Goal: Task Accomplishment & Management: Complete application form

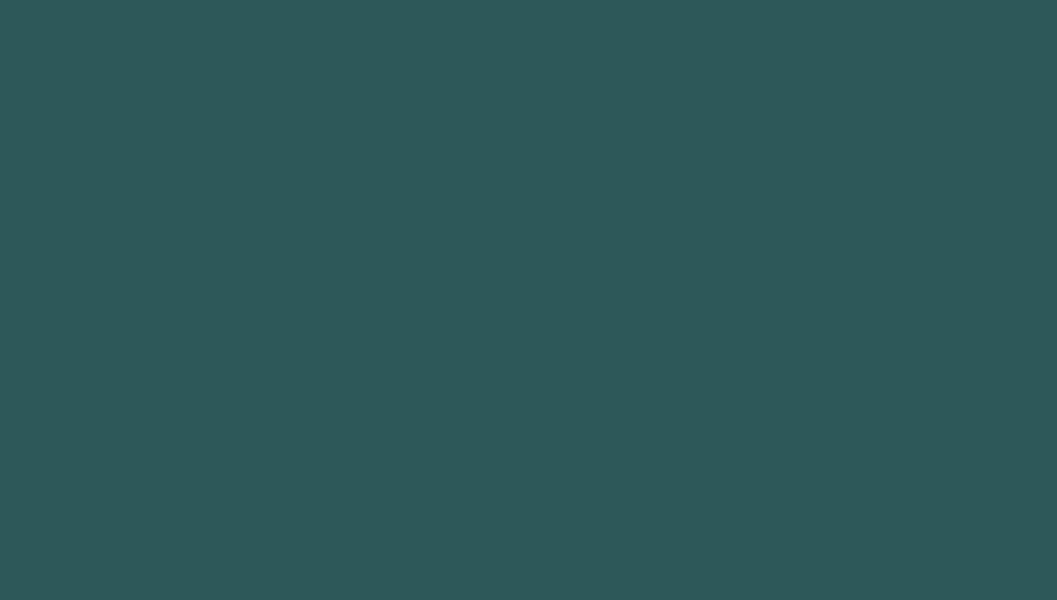
click at [265, 0] on html at bounding box center [528, 0] width 1057 height 0
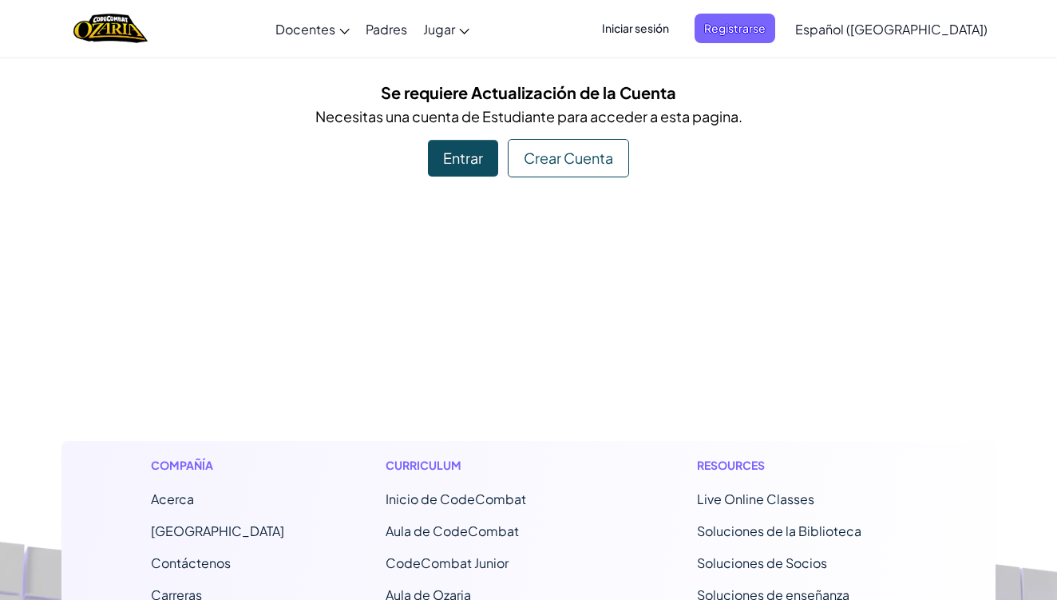
click at [443, 167] on div "Entrar" at bounding box center [463, 158] width 70 height 37
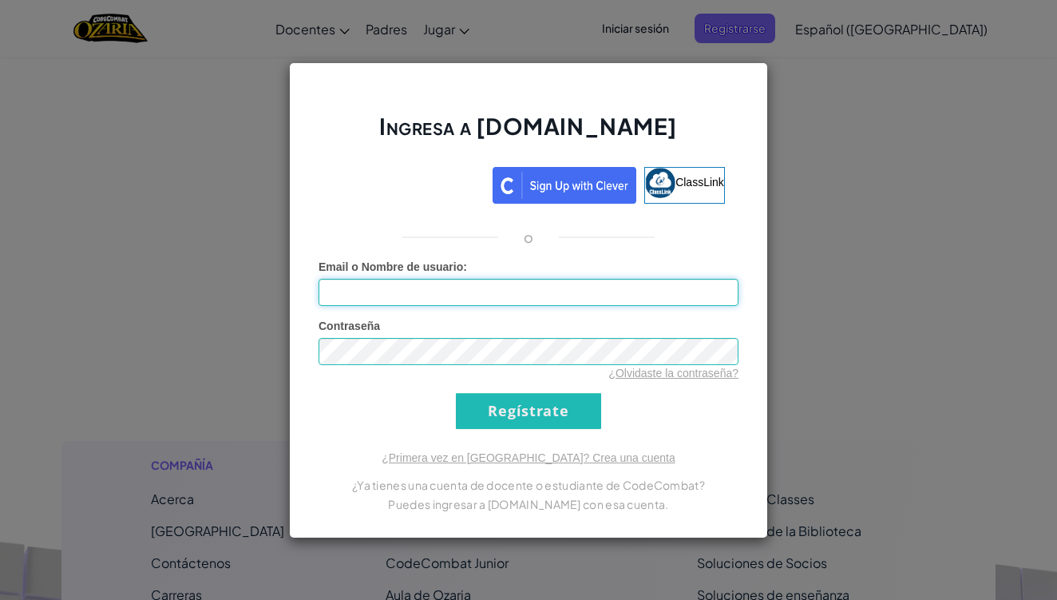
type input "Alx.s1"
click at [552, 402] on input "Regístrate" at bounding box center [528, 411] width 145 height 36
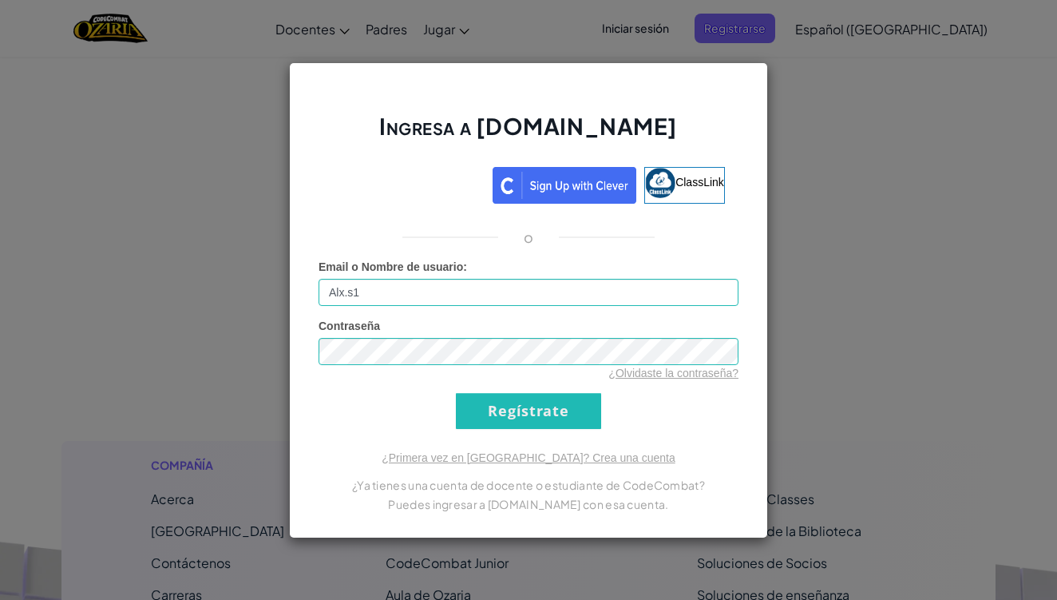
click at [552, 402] on input "Regístrate" at bounding box center [528, 411] width 145 height 36
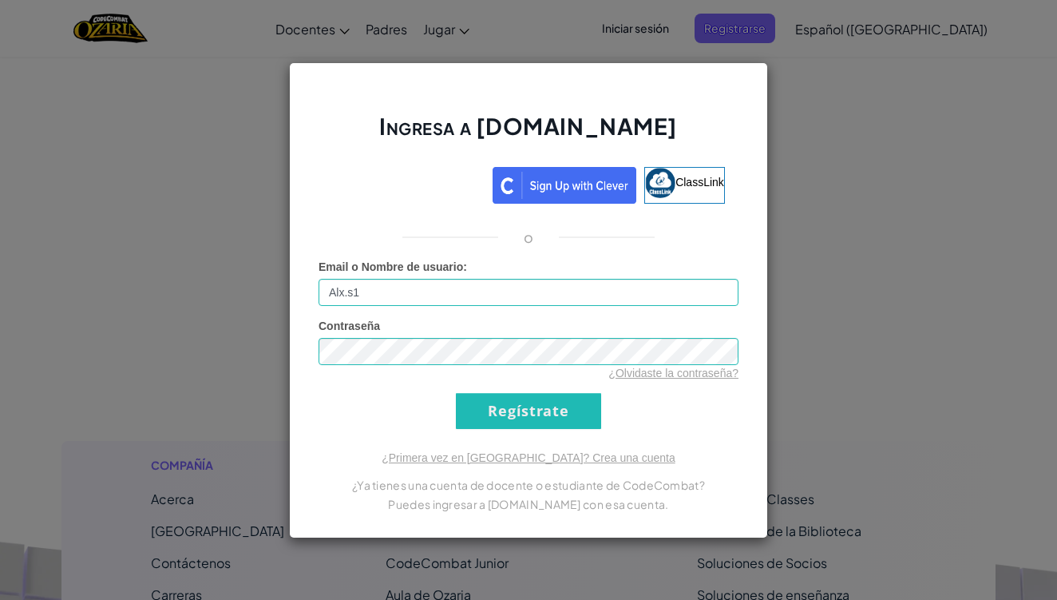
click at [552, 402] on input "Regístrate" at bounding box center [528, 411] width 145 height 36
click at [552, 403] on input "Regístrate" at bounding box center [528, 411] width 145 height 36
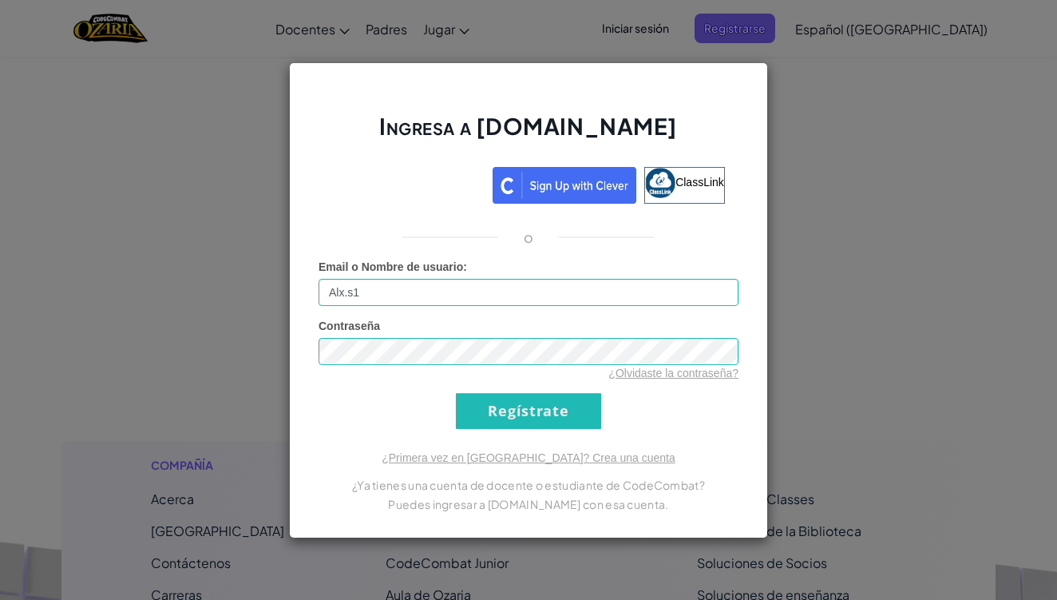
click at [552, 403] on input "Regístrate" at bounding box center [528, 411] width 145 height 36
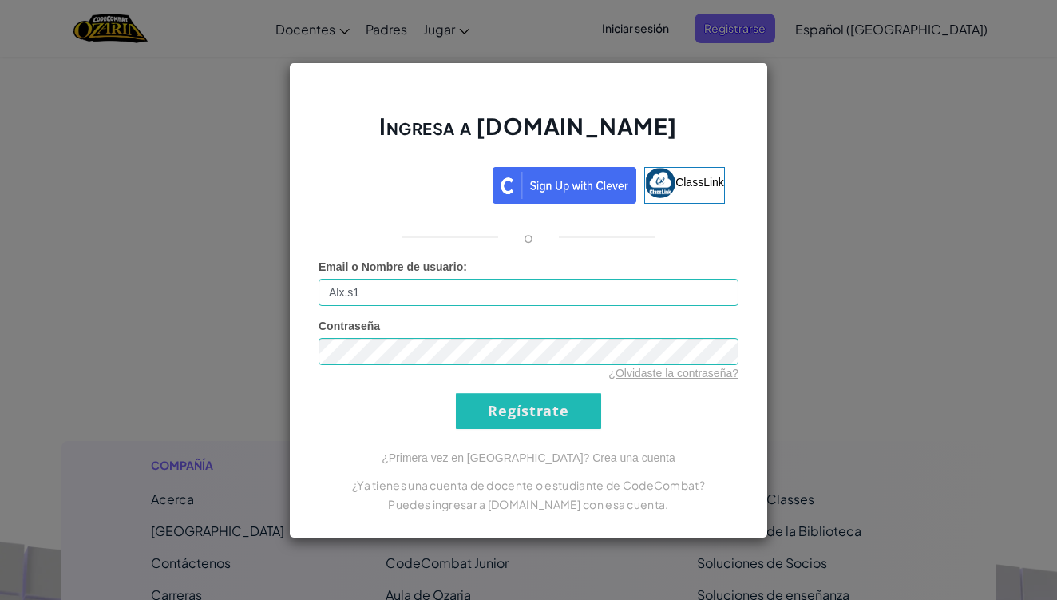
click at [552, 403] on input "Regístrate" at bounding box center [528, 411] width 145 height 36
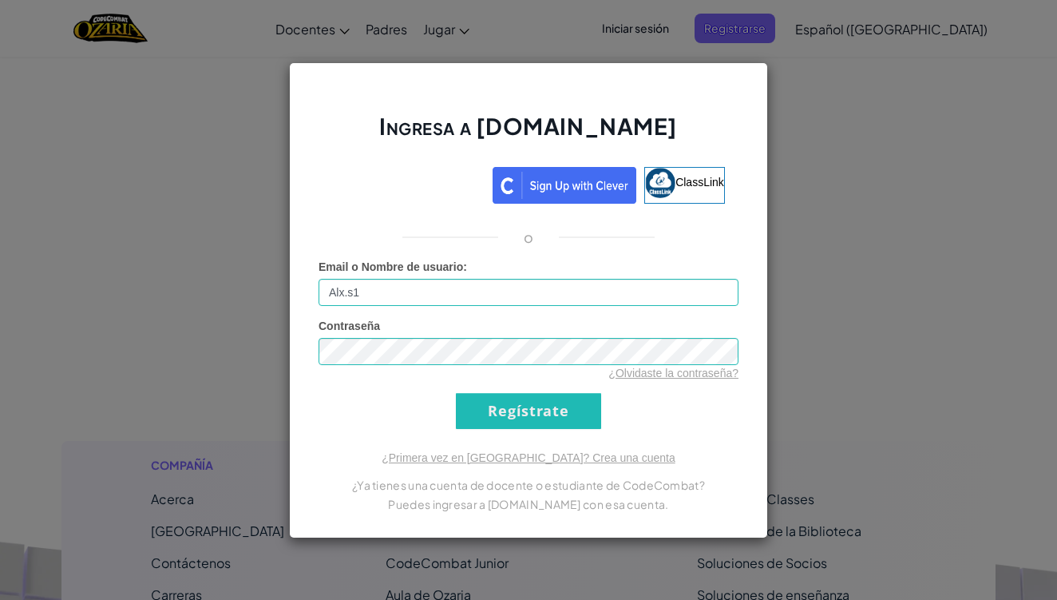
click at [552, 403] on input "Regístrate" at bounding box center [528, 411] width 145 height 36
drag, startPoint x: 552, startPoint y: 403, endPoint x: 561, endPoint y: 394, distance: 13.0
click at [552, 403] on input "Regístrate" at bounding box center [528, 411] width 145 height 36
click at [564, 386] on form "Email o Nombre de usuario : Alx.s1 Contraseña ¿Olvidaste la contraseña? Regístr…" at bounding box center [529, 344] width 420 height 170
click at [554, 399] on input "Regístrate" at bounding box center [528, 411] width 145 height 36
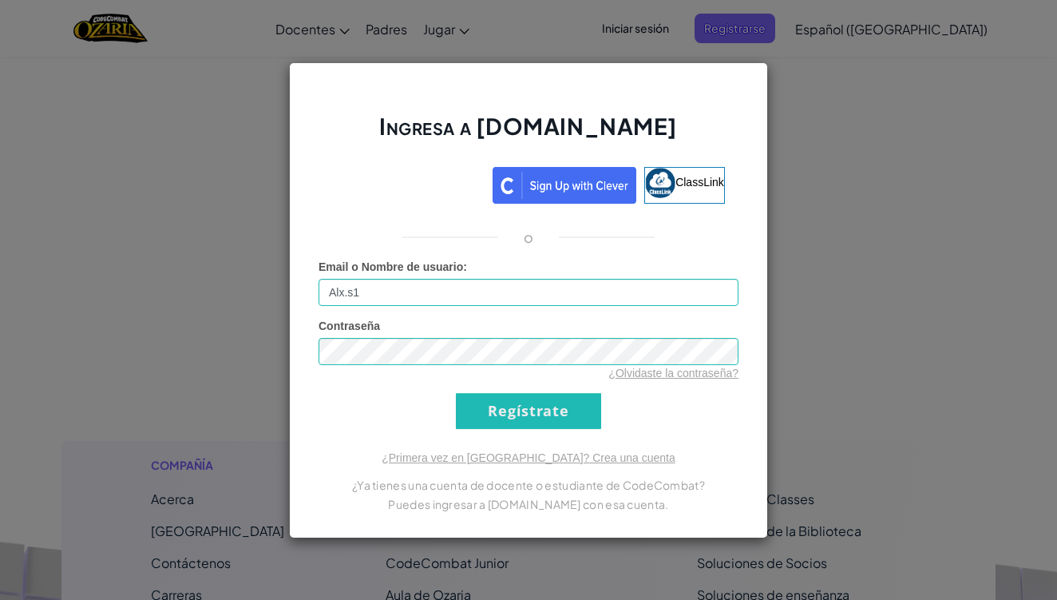
click at [554, 399] on input "Regístrate" at bounding box center [528, 411] width 145 height 36
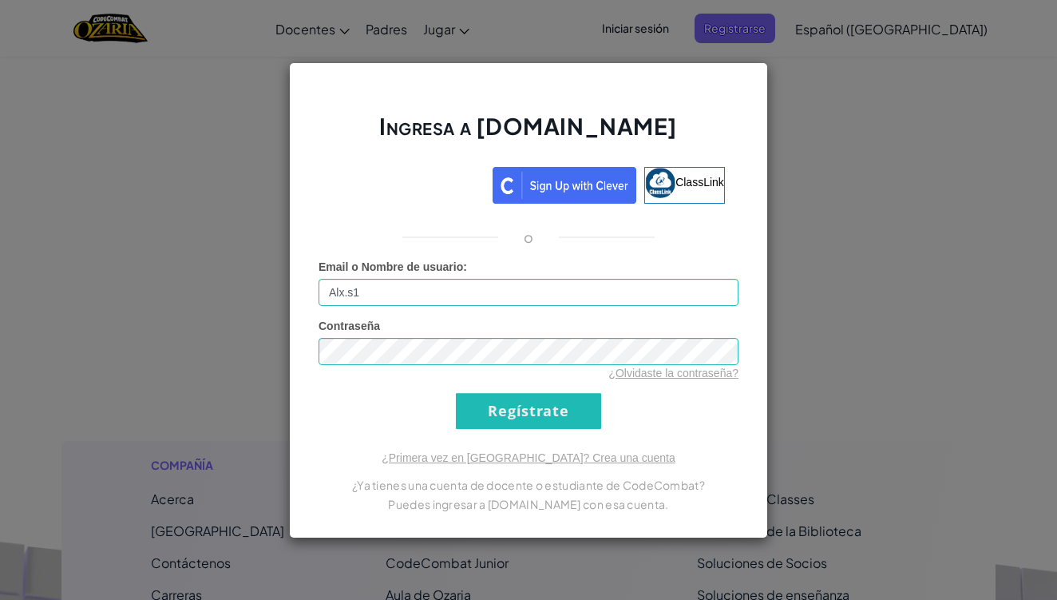
click at [554, 399] on input "Regístrate" at bounding box center [528, 411] width 145 height 36
click at [952, 327] on div "Ingresa a [DOMAIN_NAME] ClassLink o Email o Nombre de usuario : Alx.s1 Contrase…" at bounding box center [528, 300] width 1057 height 600
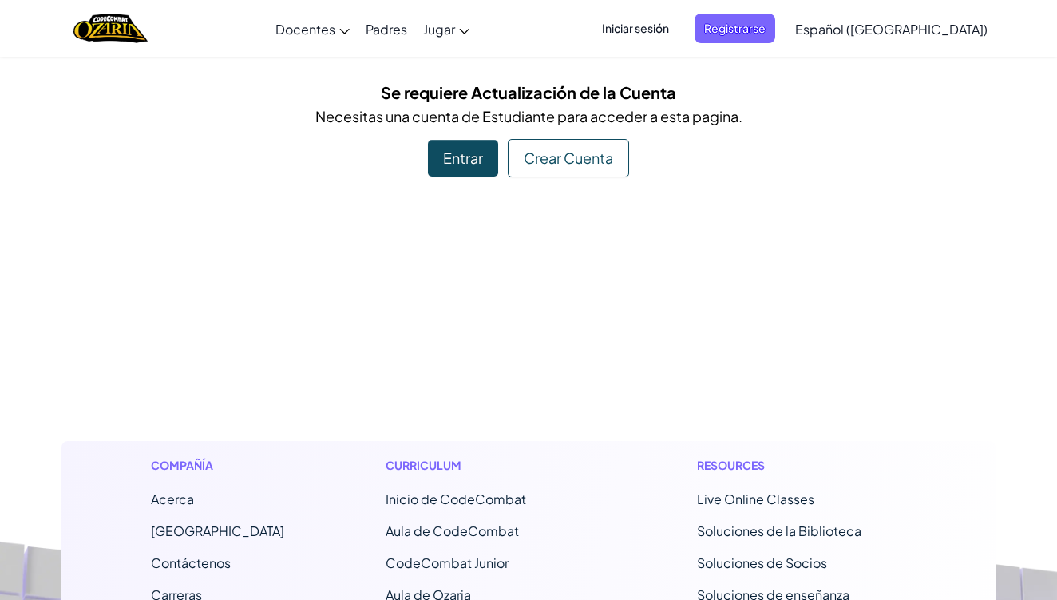
click at [477, 167] on div "Entrar" at bounding box center [463, 158] width 70 height 37
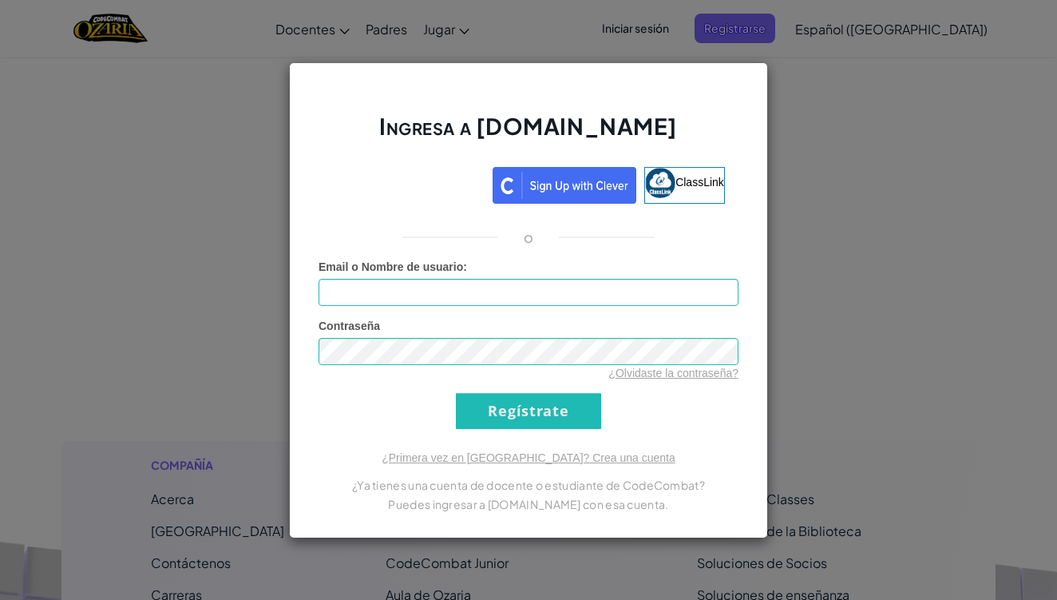
click at [505, 406] on input "Regístrate" at bounding box center [528, 411] width 145 height 36
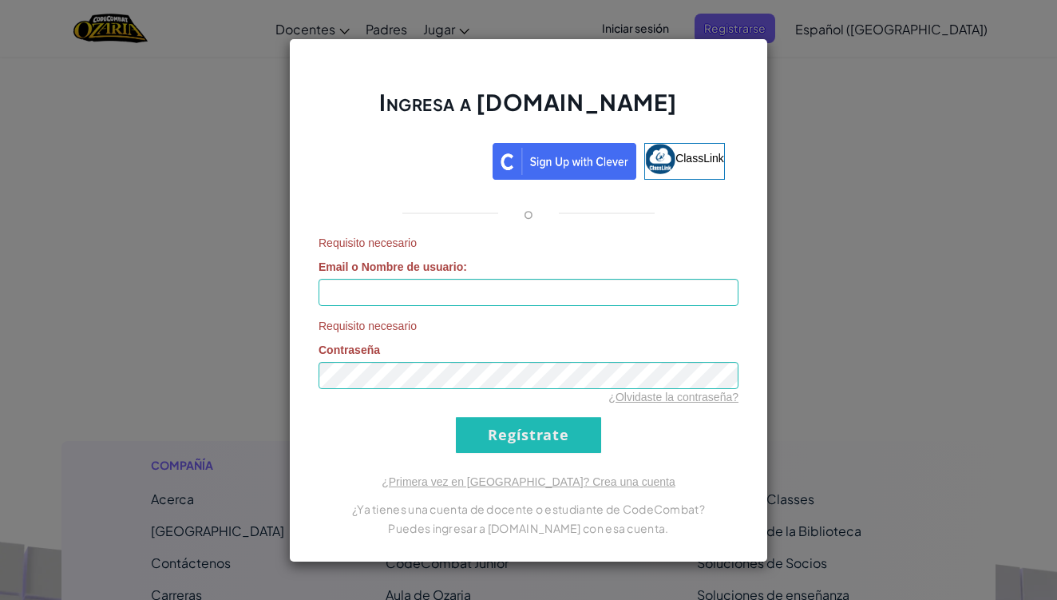
click at [505, 406] on form "Requisito necesario Email o Nombre de usuario : Requisito necesario Contraseña …" at bounding box center [529, 344] width 420 height 218
click at [507, 430] on input "Regístrate" at bounding box center [528, 435] width 145 height 36
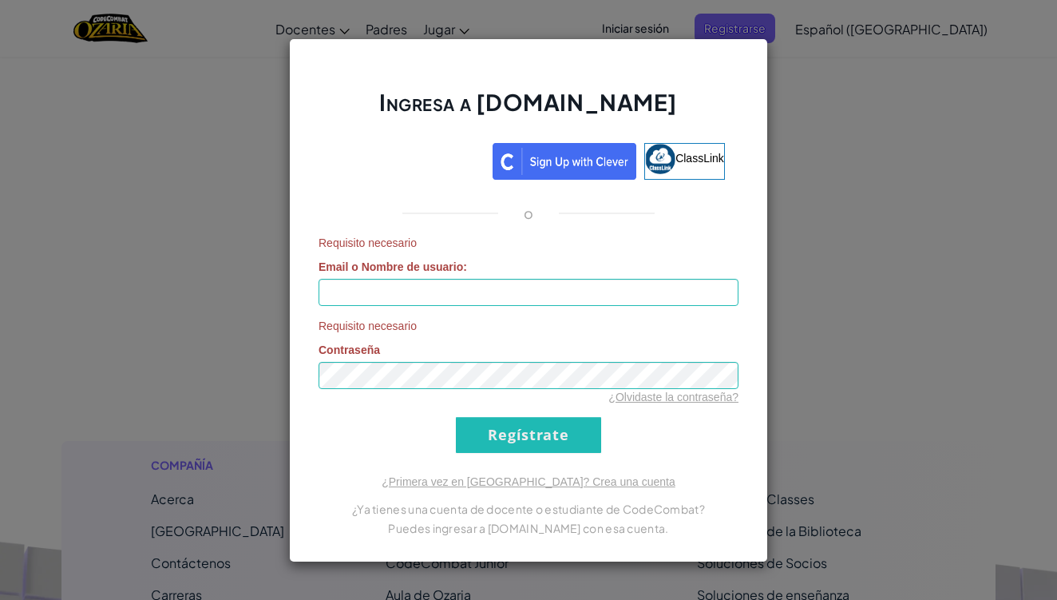
click at [445, 275] on div "Requisito necesario Email o Nombre de usuario :" at bounding box center [529, 270] width 420 height 71
click at [450, 291] on input "Email o Nombre de usuario :" at bounding box center [529, 292] width 420 height 27
type input "Alx.s1"
click at [535, 455] on div "Ingresa a Ozaria.com ClassLink o Requisito necesario Email o Nombre de usuario …" at bounding box center [528, 300] width 479 height 524
click at [540, 437] on input "Regístrate" at bounding box center [528, 435] width 145 height 36
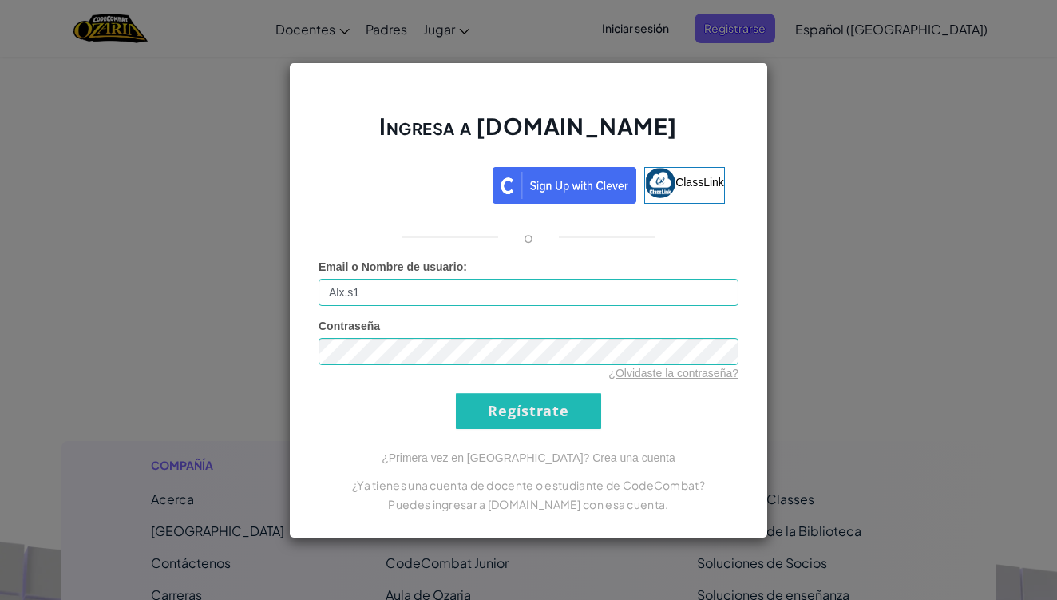
click at [540, 441] on div "Ingresa a [DOMAIN_NAME] ClassLink o Email o Nombre de usuario : Alx.s1 Contrase…" at bounding box center [528, 300] width 479 height 476
click at [548, 425] on input "Regístrate" at bounding box center [528, 411] width 145 height 36
click at [548, 422] on input "Regístrate" at bounding box center [528, 411] width 145 height 36
click at [549, 422] on input "Regístrate" at bounding box center [528, 411] width 145 height 36
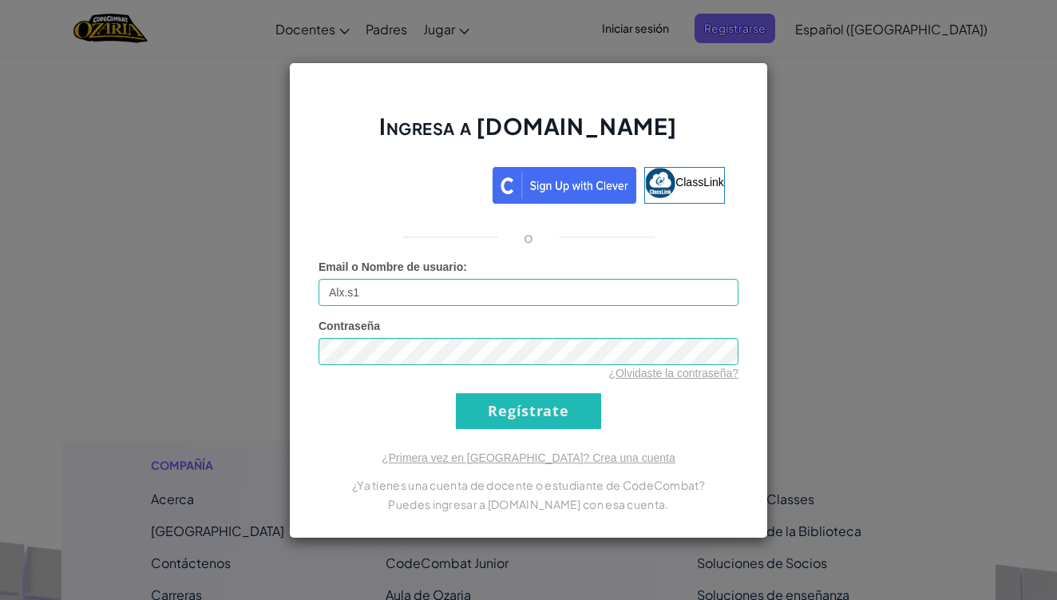
click at [549, 422] on input "Regístrate" at bounding box center [528, 411] width 145 height 36
click at [549, 424] on input "Regístrate" at bounding box center [528, 411] width 145 height 36
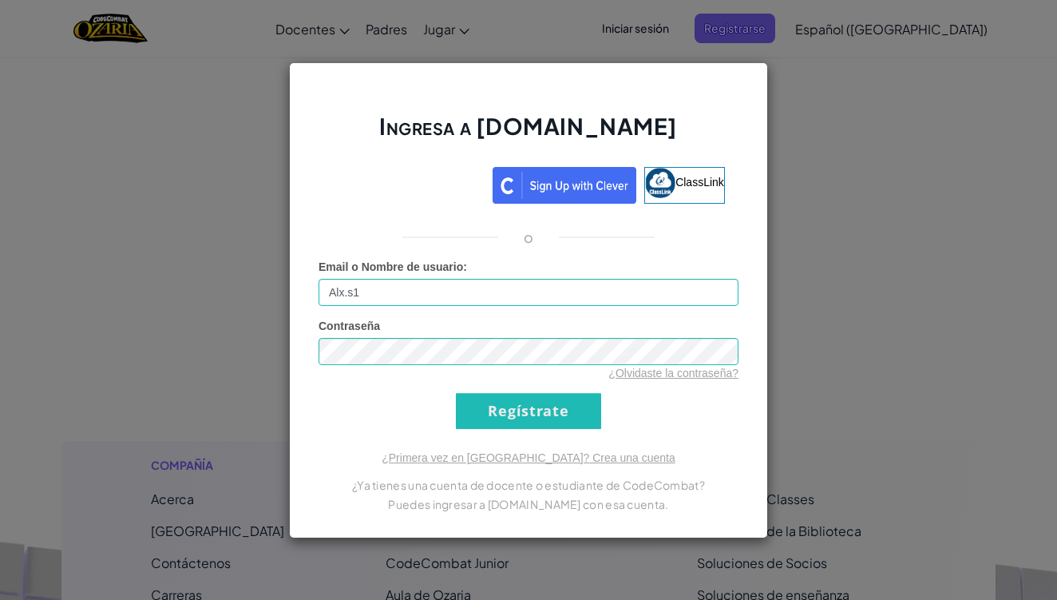
click at [549, 424] on input "Regístrate" at bounding box center [528, 411] width 145 height 36
drag, startPoint x: 549, startPoint y: 424, endPoint x: 489, endPoint y: 411, distance: 62.0
click at [546, 424] on input "Regístrate" at bounding box center [528, 411] width 145 height 36
click at [243, 320] on div "Ingresa a [DOMAIN_NAME] ClassLink o Email o Nombre de usuario : Alx.s1 Contrase…" at bounding box center [528, 300] width 1057 height 600
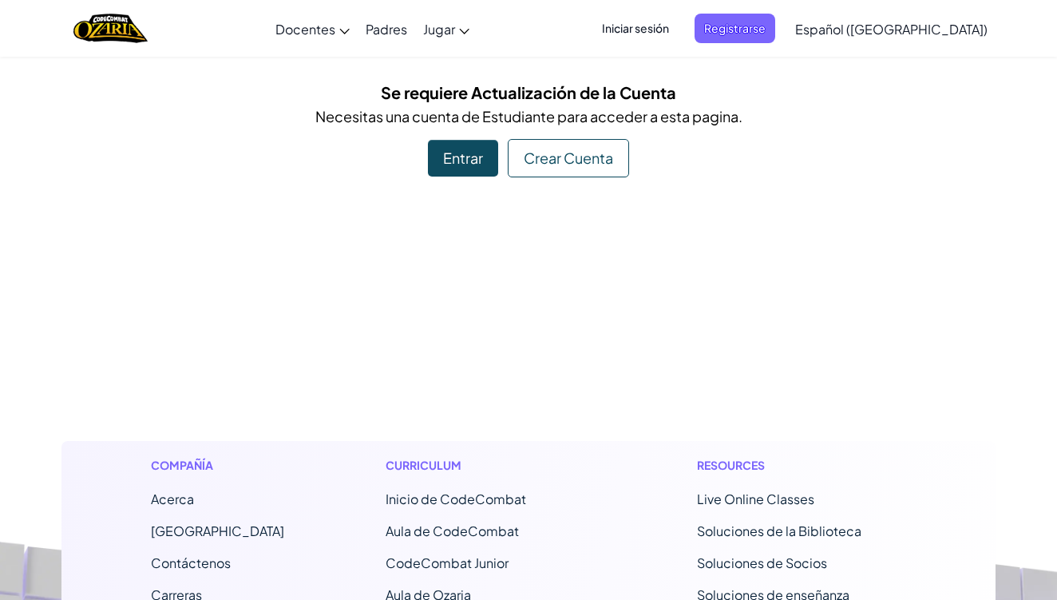
click at [467, 155] on div "Entrar" at bounding box center [463, 158] width 70 height 37
click at [467, 167] on div "Entrar" at bounding box center [463, 158] width 70 height 37
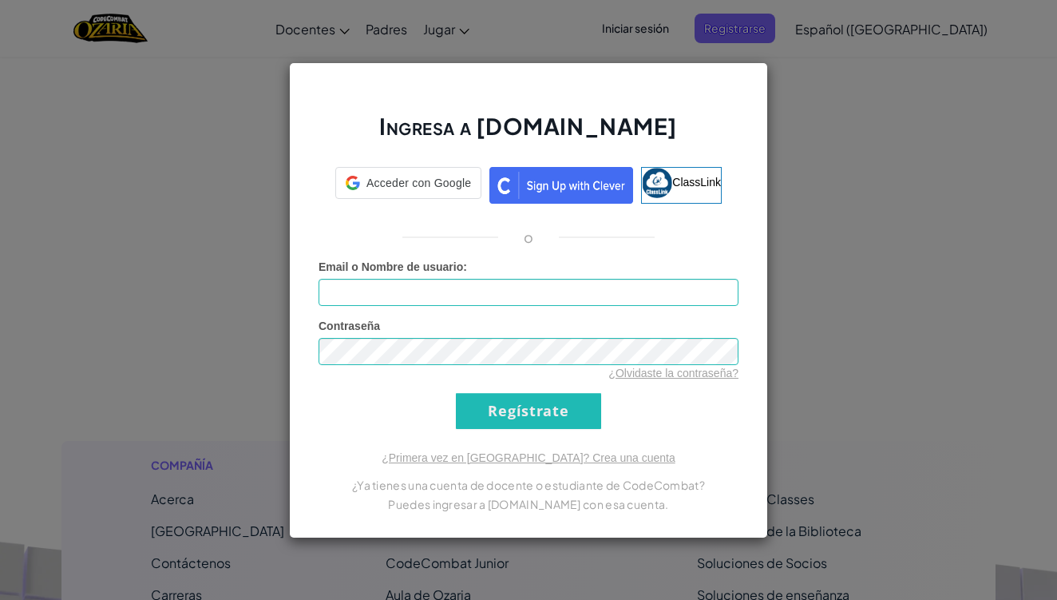
click at [467, 167] on div "Ingresa a [DOMAIN_NAME] Acceder con Google Acceder con Google. Se abre en una p…" at bounding box center [528, 300] width 479 height 476
type input "Alx.s1"
click at [493, 409] on input "Regístrate" at bounding box center [528, 411] width 145 height 36
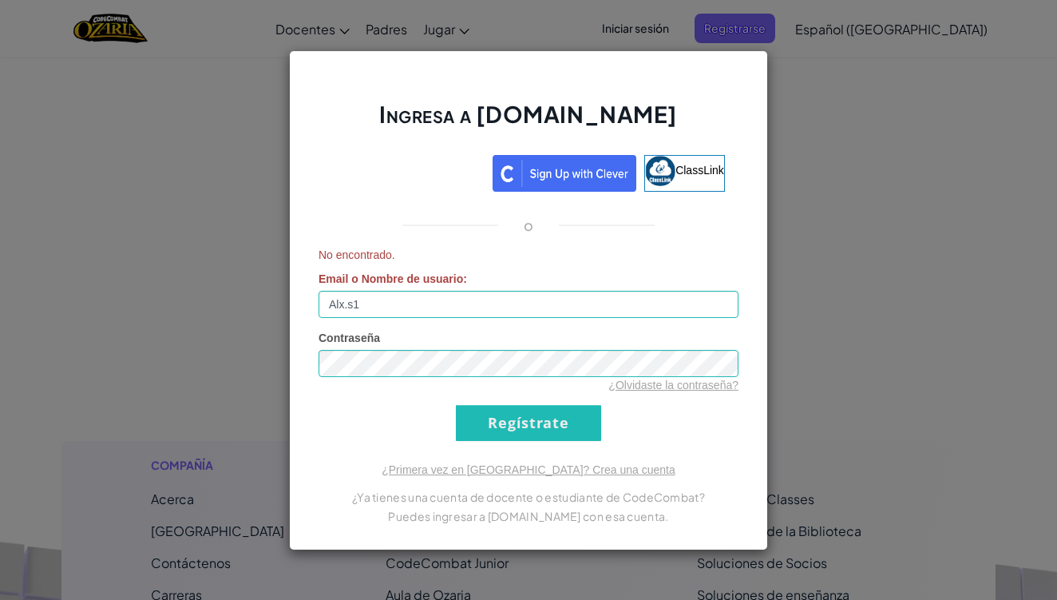
click at [541, 429] on input "Regístrate" at bounding box center [528, 423] width 145 height 36
click at [156, 401] on div "Ingresa a [DOMAIN_NAME] ClassLink o No encontrado. Email o Nombre de usuario : …" at bounding box center [528, 300] width 1057 height 600
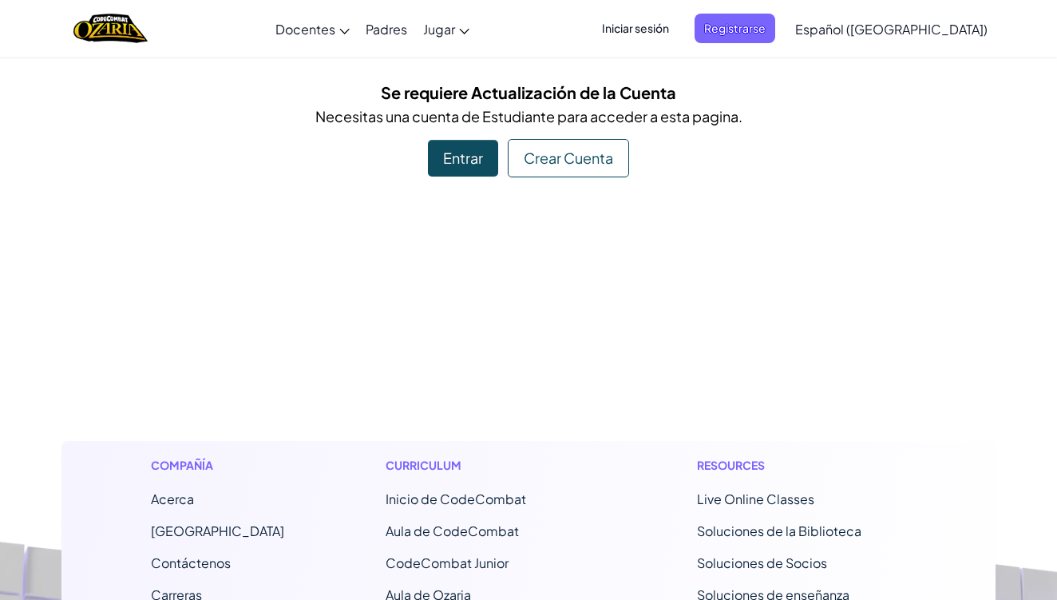
click at [679, 42] on span "Iniciar sesión" at bounding box center [635, 29] width 86 height 30
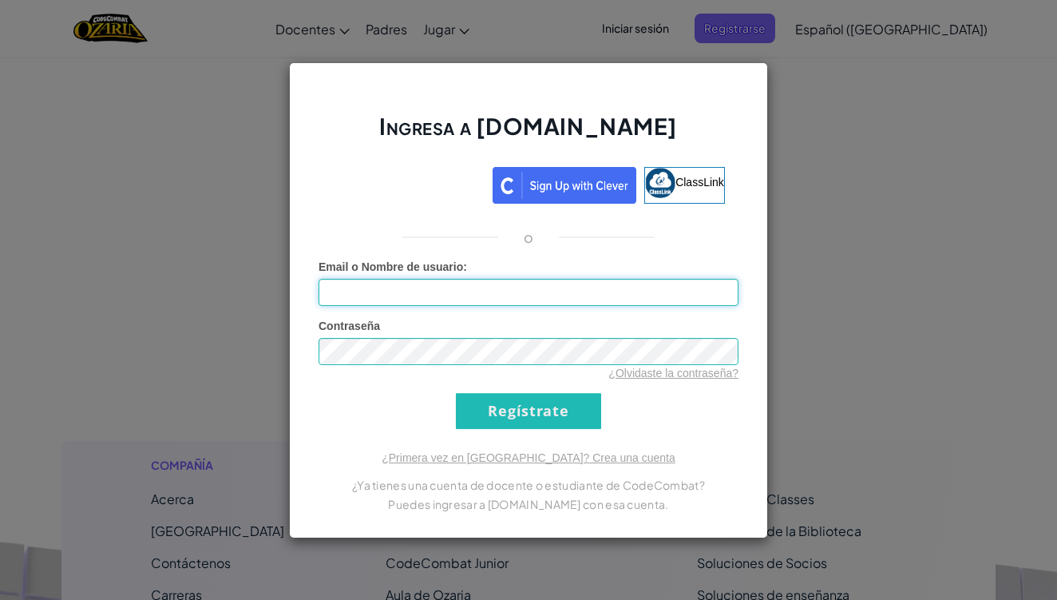
type input "Alx.s1"
click at [513, 402] on input "Regístrate" at bounding box center [528, 411] width 145 height 36
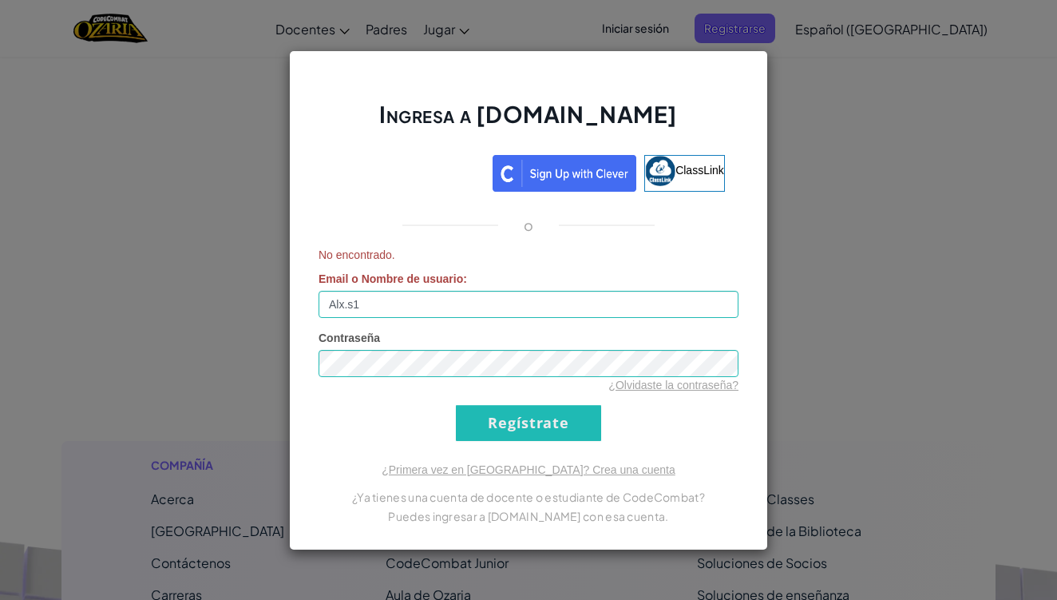
click at [505, 421] on input "Regístrate" at bounding box center [528, 423] width 145 height 36
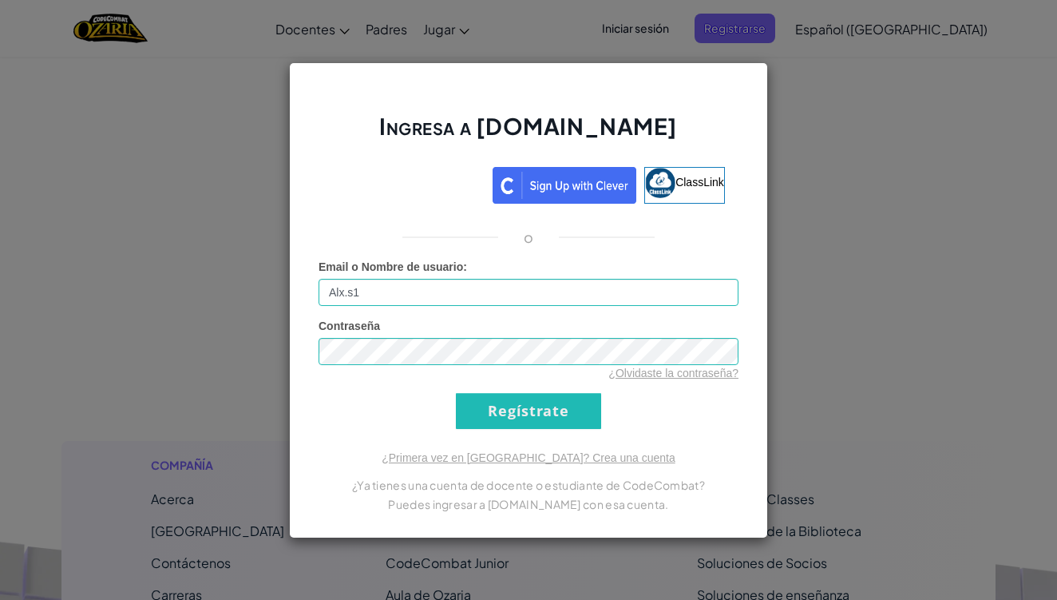
click at [505, 421] on input "Regístrate" at bounding box center [528, 411] width 145 height 36
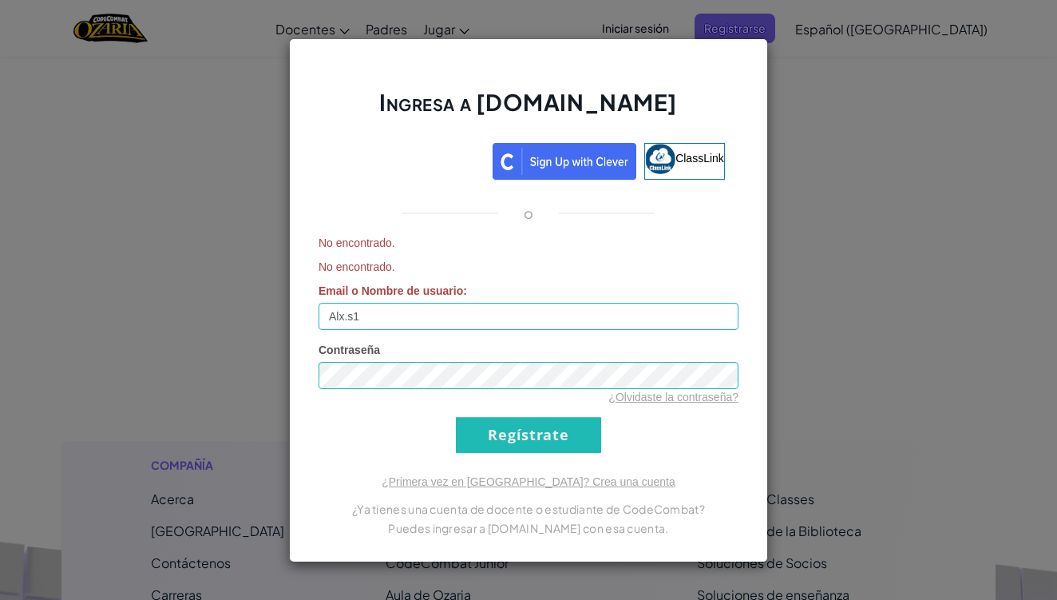
click at [549, 429] on input "Regístrate" at bounding box center [528, 435] width 145 height 36
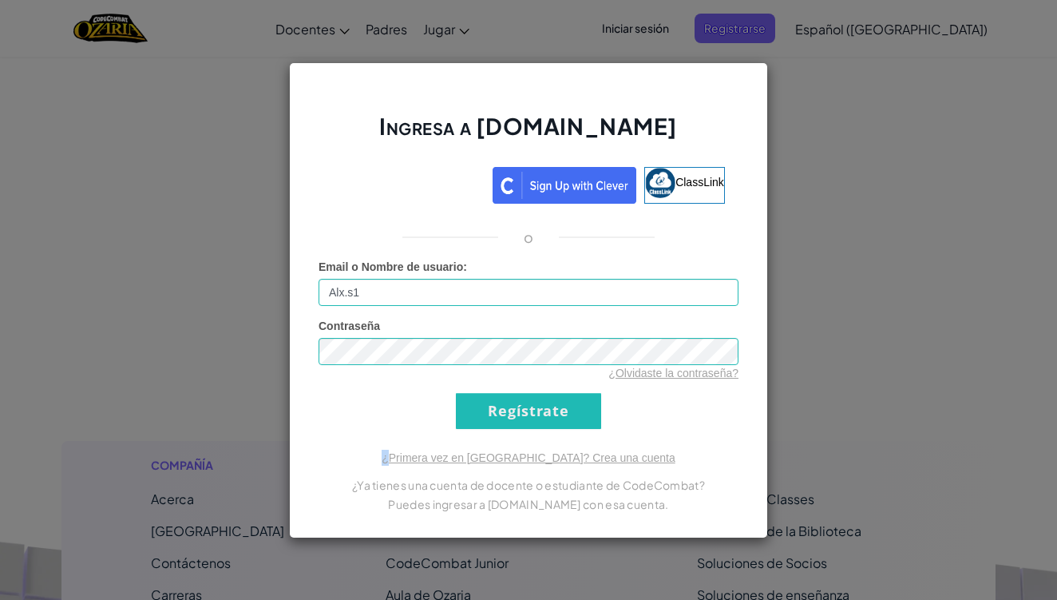
click at [549, 429] on div "Ingresa a [DOMAIN_NAME] ClassLink o Email o Nombre de usuario : Alx.s1 Contrase…" at bounding box center [528, 300] width 479 height 476
click at [549, 427] on input "Regístrate" at bounding box center [528, 411] width 145 height 36
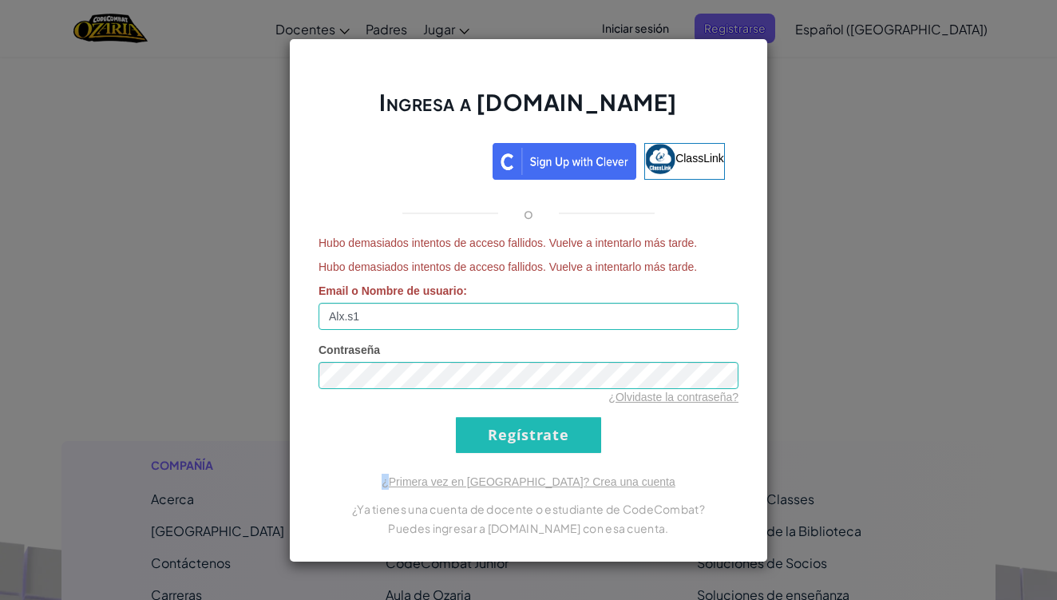
click at [532, 435] on input "Regístrate" at bounding box center [528, 435] width 145 height 36
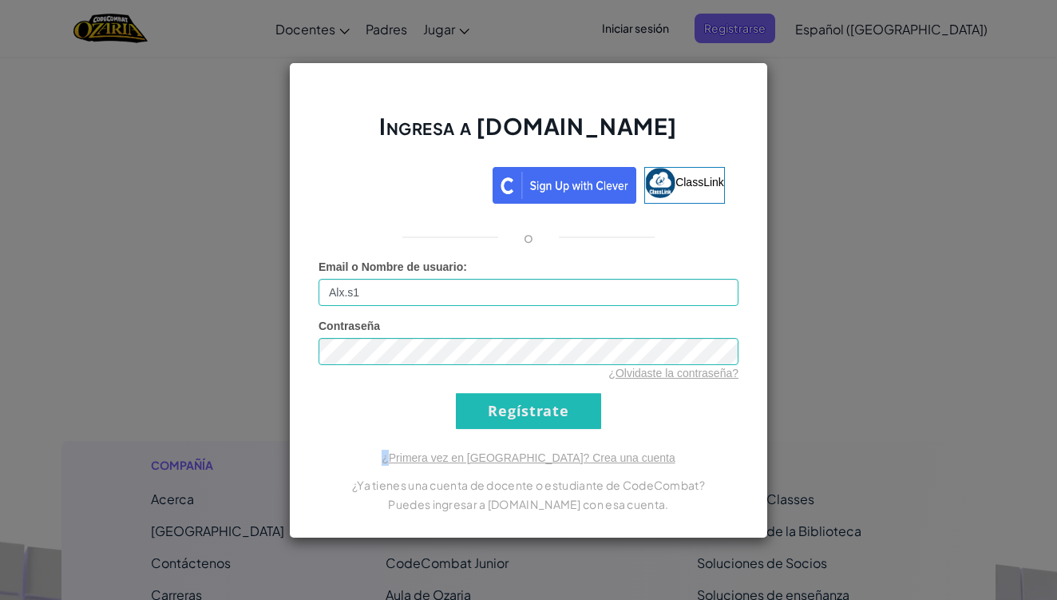
click at [532, 435] on div "Ingresa a [DOMAIN_NAME] ClassLink o Email o Nombre de usuario : Alx.s1 Contrase…" at bounding box center [528, 300] width 479 height 476
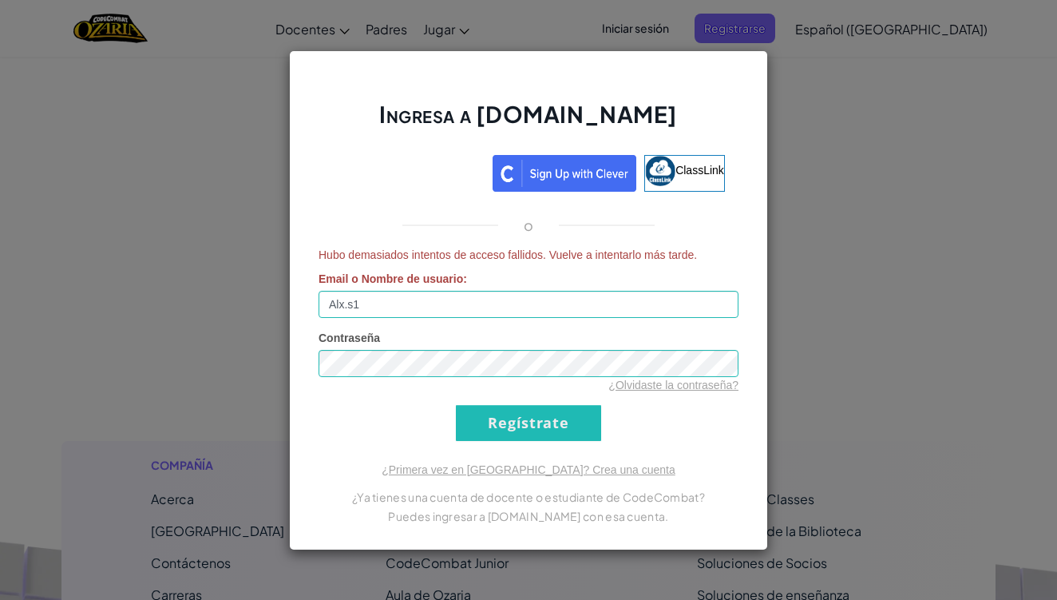
click at [155, 271] on div "Ingresa a [DOMAIN_NAME] ClassLink o Hubo demasiados intentos de acceso fallidos…" at bounding box center [528, 300] width 1057 height 600
